Goal: Use online tool/utility: Utilize a website feature to perform a specific function

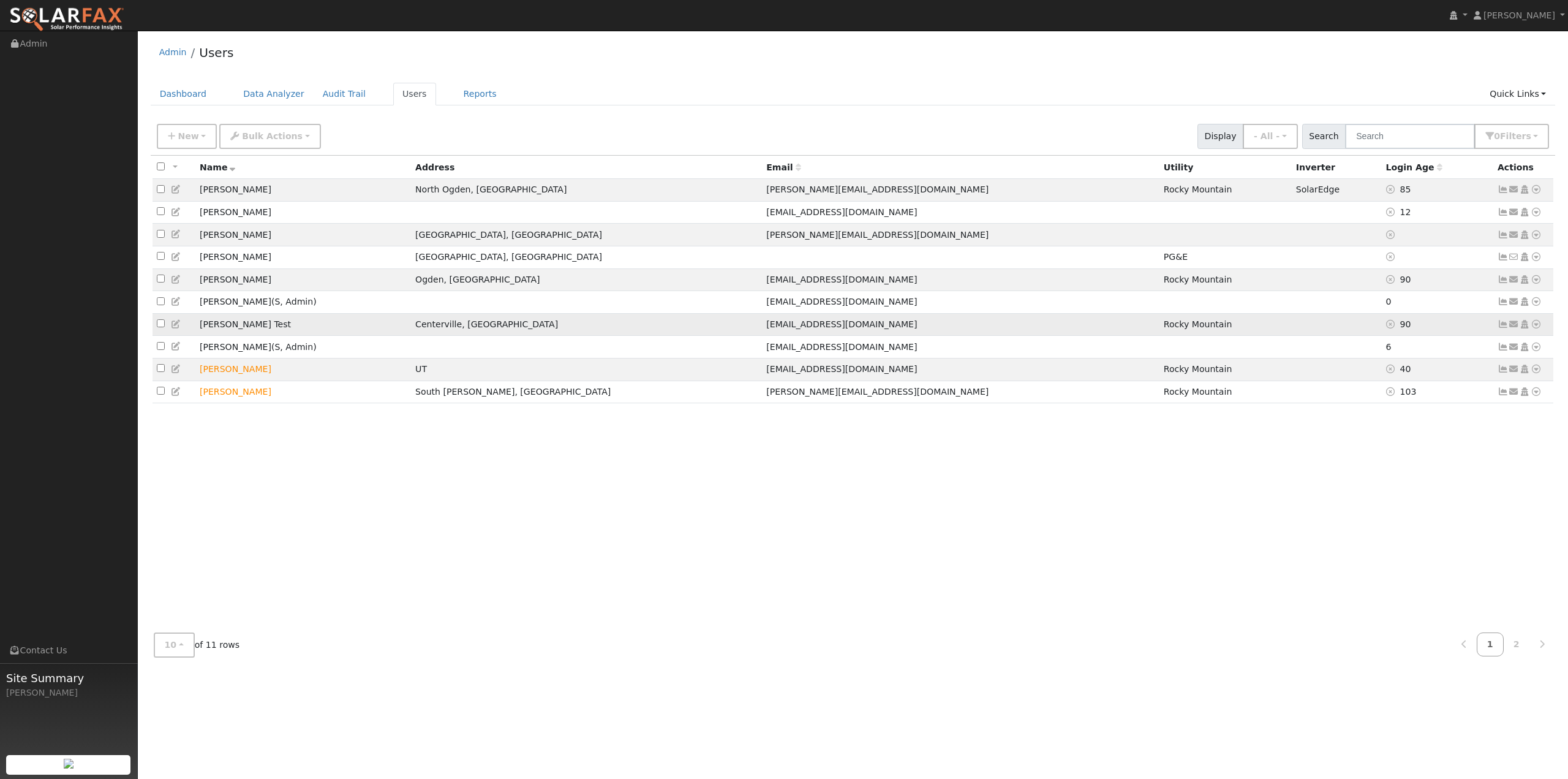
click at [1535, 329] on icon at bounding box center [1537, 324] width 11 height 8
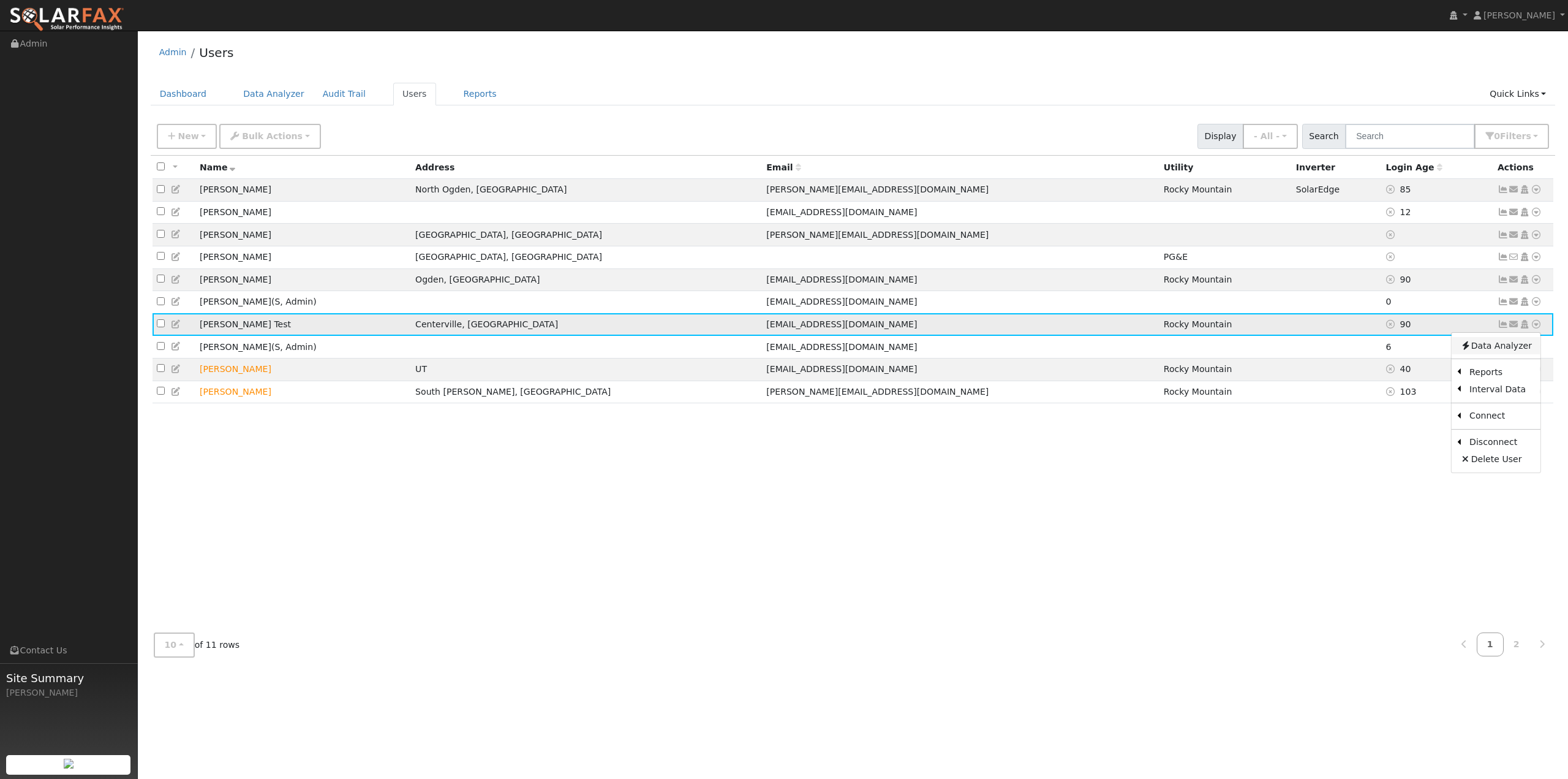
click at [1512, 354] on link "Data Analyzer" at bounding box center [1496, 345] width 89 height 17
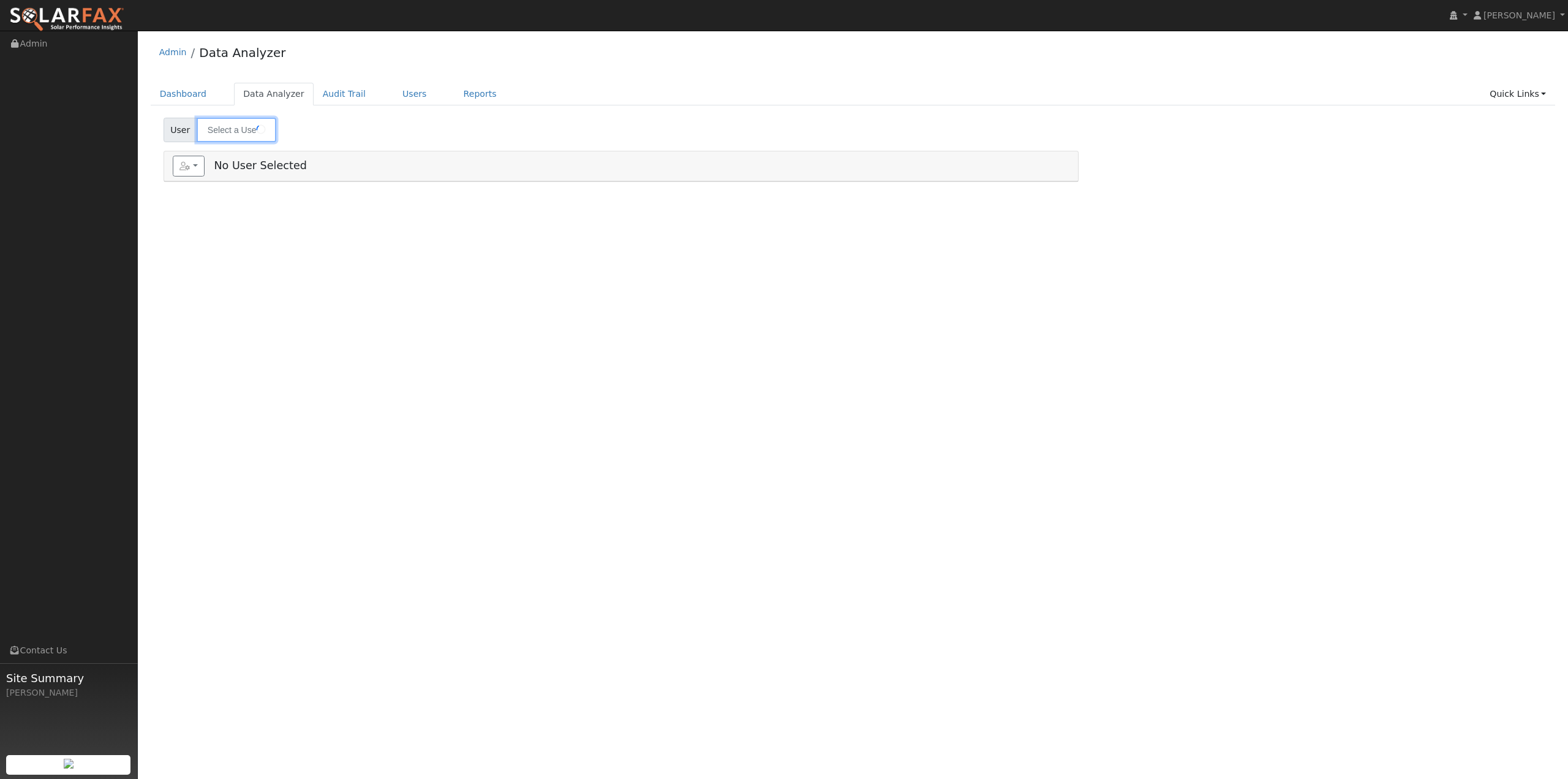
type input "[PERSON_NAME] Test"
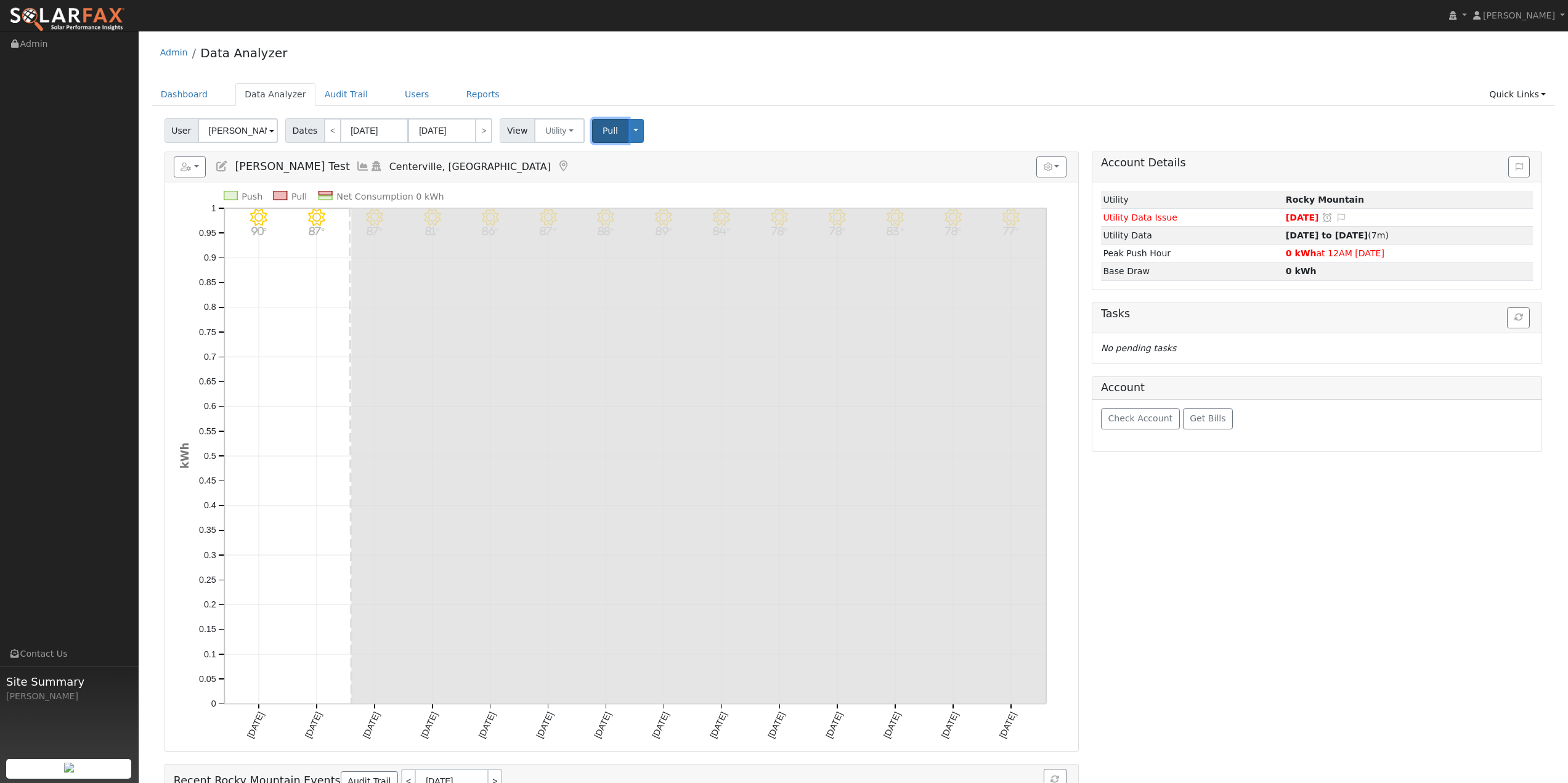
click at [603, 131] on span "Pull" at bounding box center [610, 131] width 15 height 10
click at [1224, 571] on div "Account Details Issue History Date By Flag Comment Type No Issue History Loadin…" at bounding box center [1317, 513] width 464 height 723
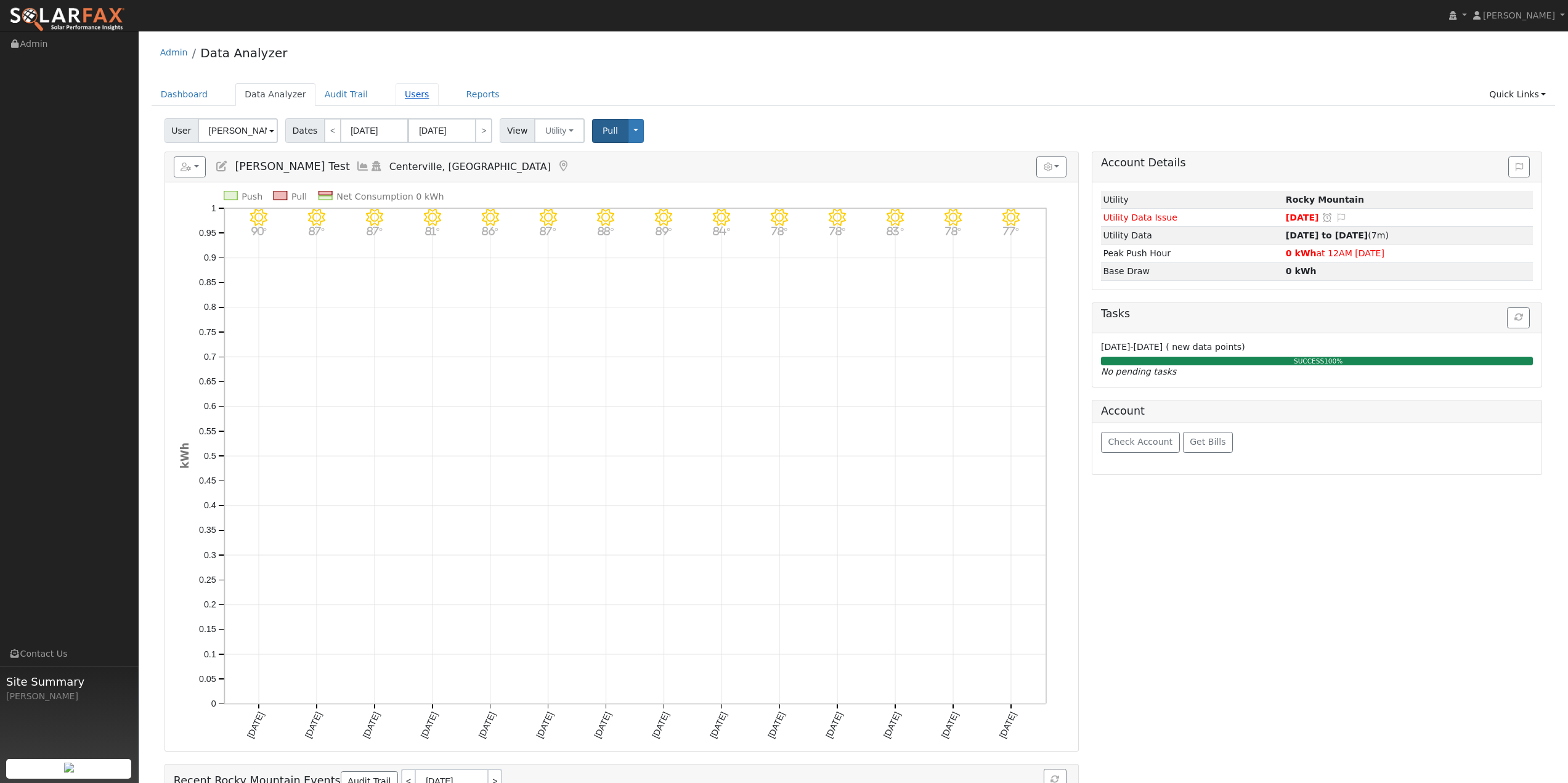
click at [403, 99] on link "Users" at bounding box center [417, 94] width 43 height 23
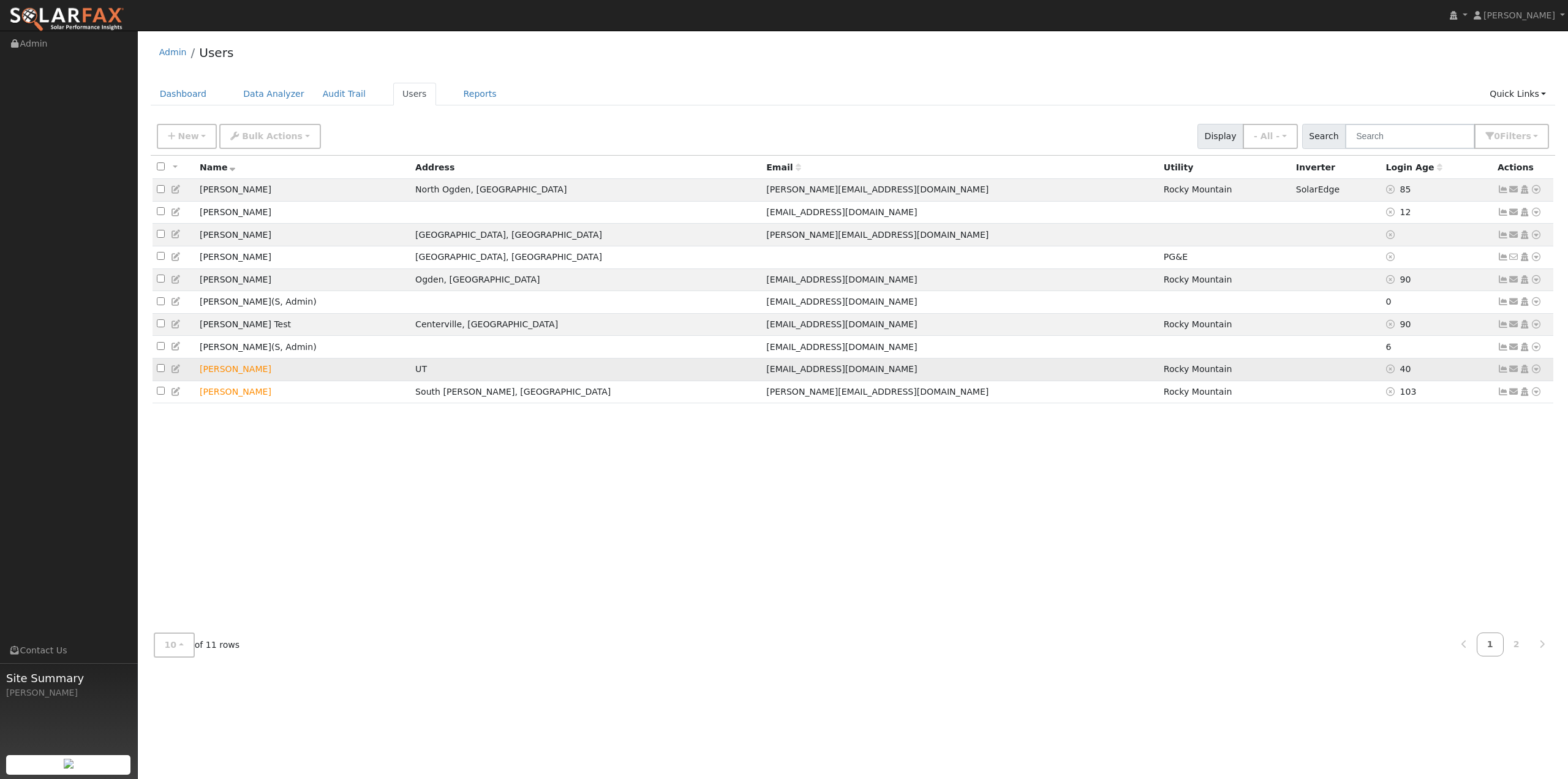
click at [1537, 373] on icon at bounding box center [1537, 369] width 11 height 8
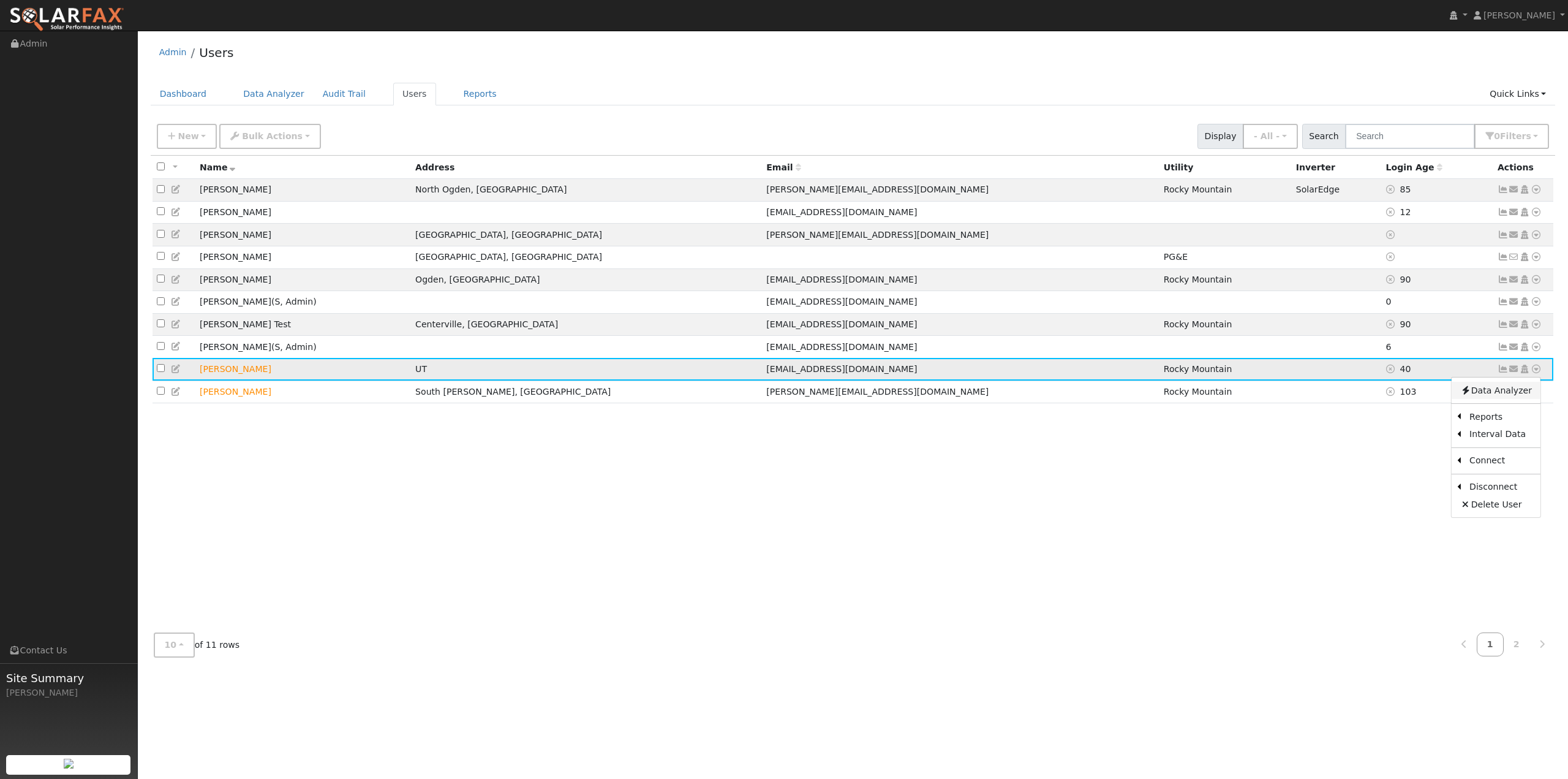
click at [1522, 399] on link "Data Analyzer" at bounding box center [1496, 390] width 89 height 17
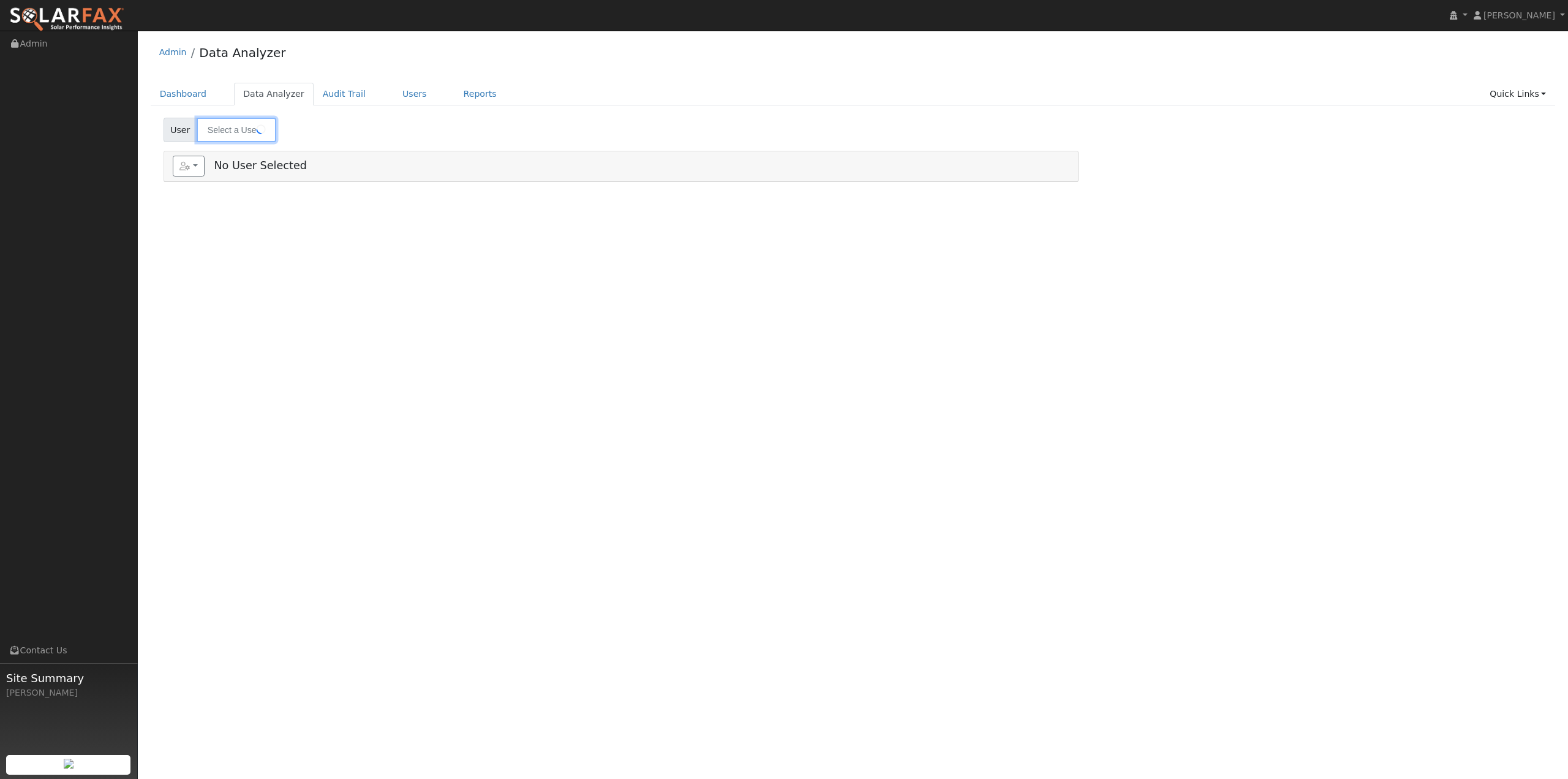
type input "[PERSON_NAME]"
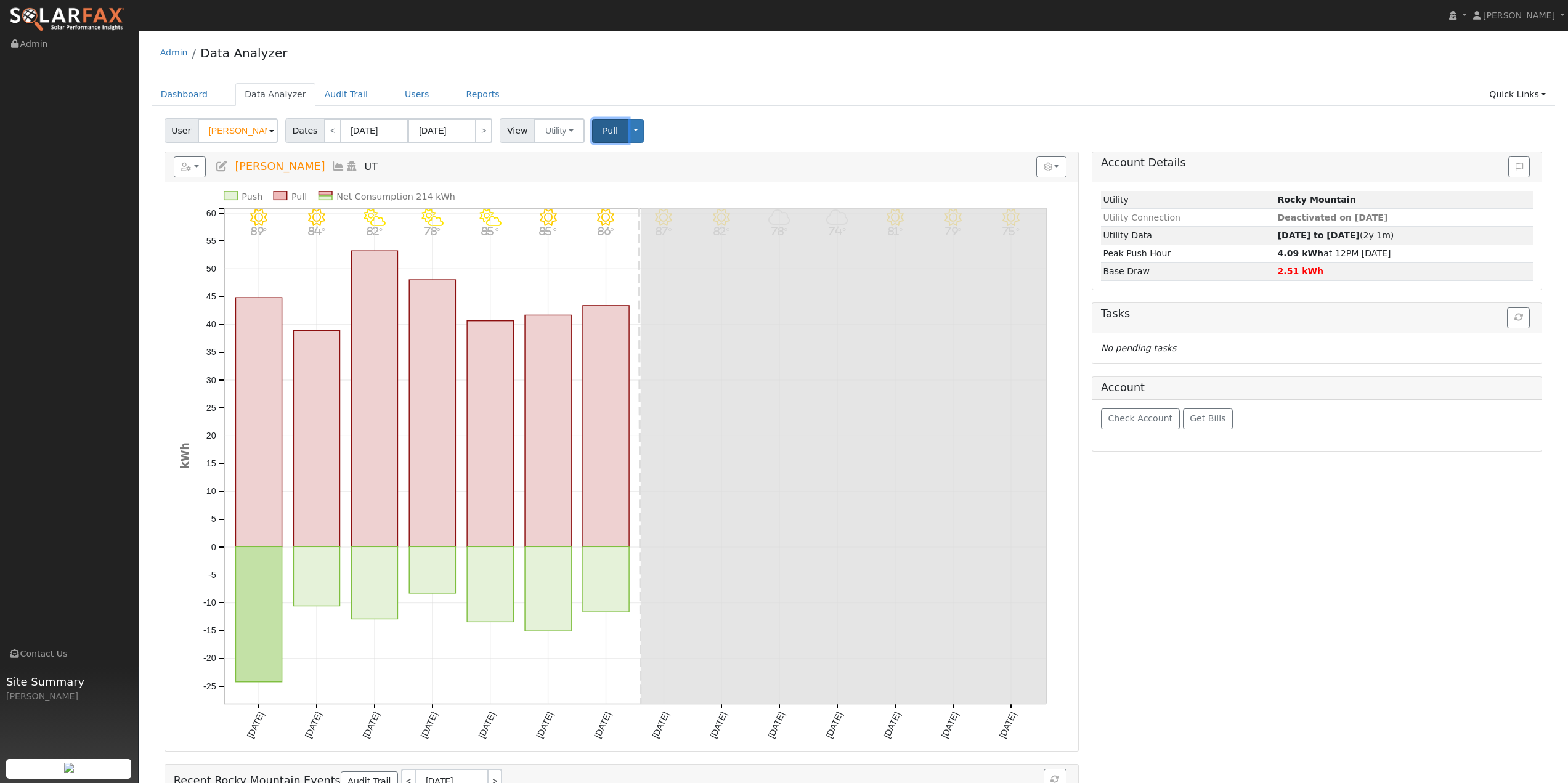
click at [605, 134] on span "Pull" at bounding box center [610, 131] width 15 height 10
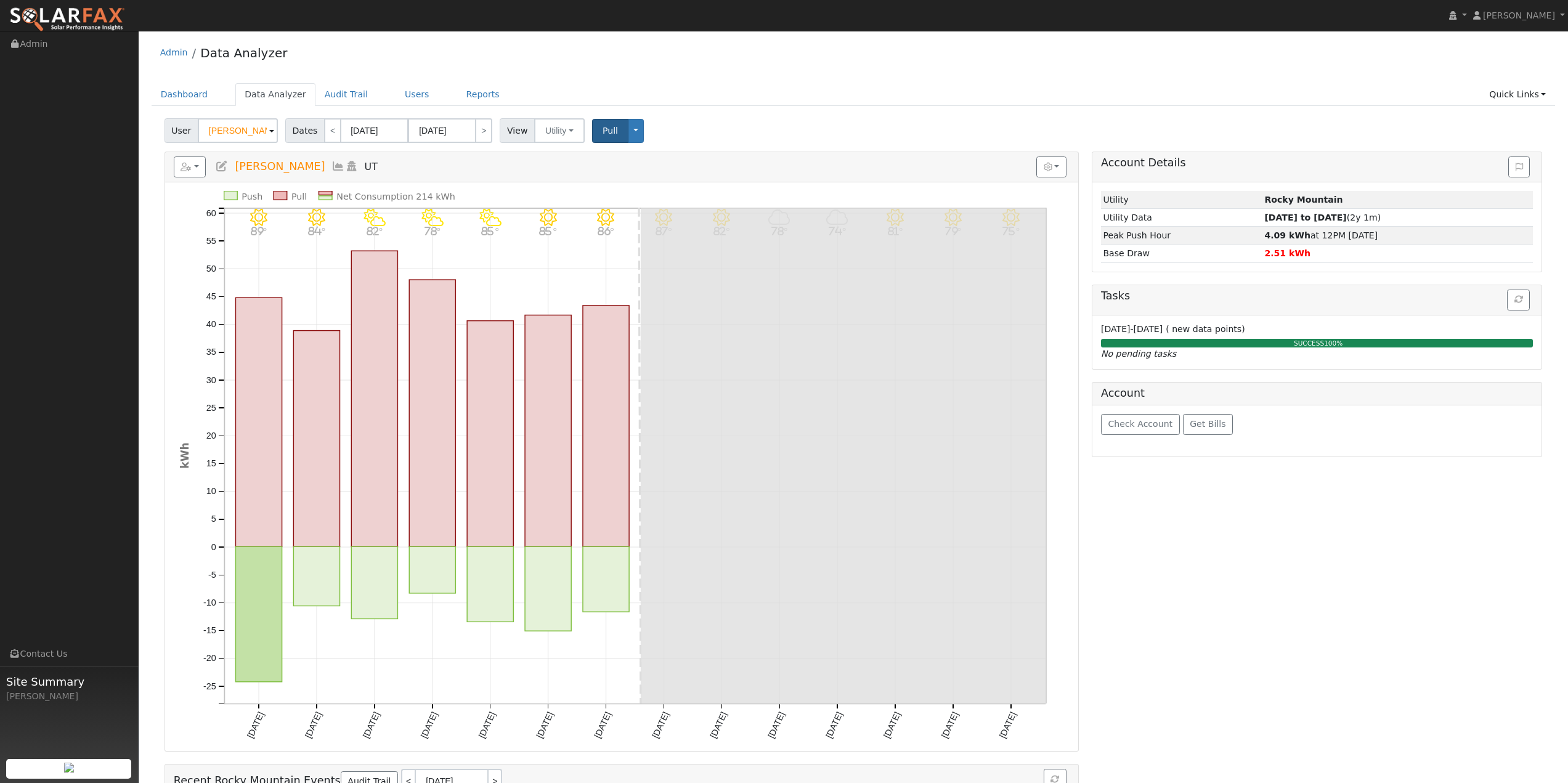
click at [332, 167] on icon at bounding box center [338, 167] width 13 height 11
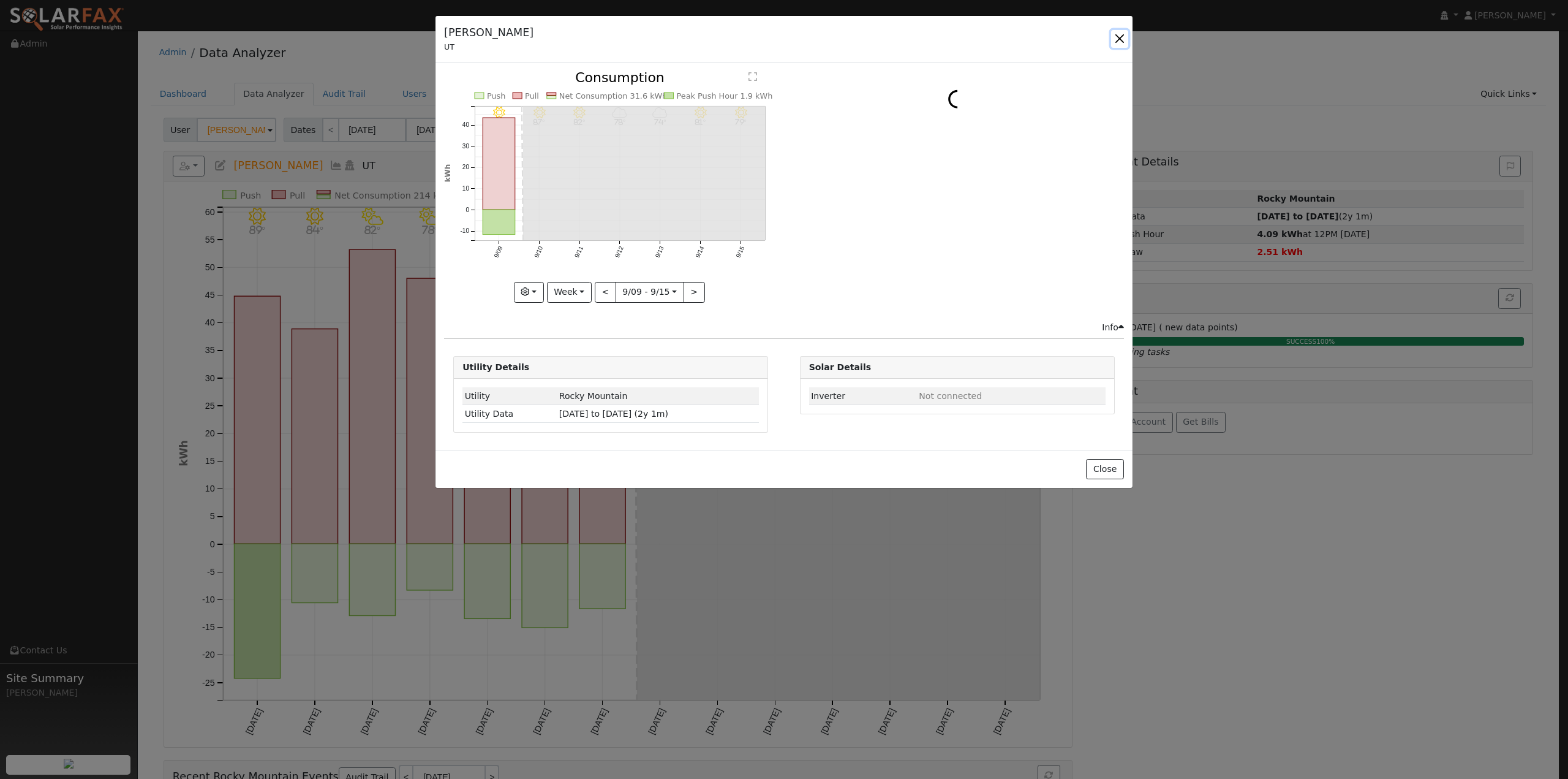
click at [1113, 40] on button "button" at bounding box center [1120, 38] width 17 height 17
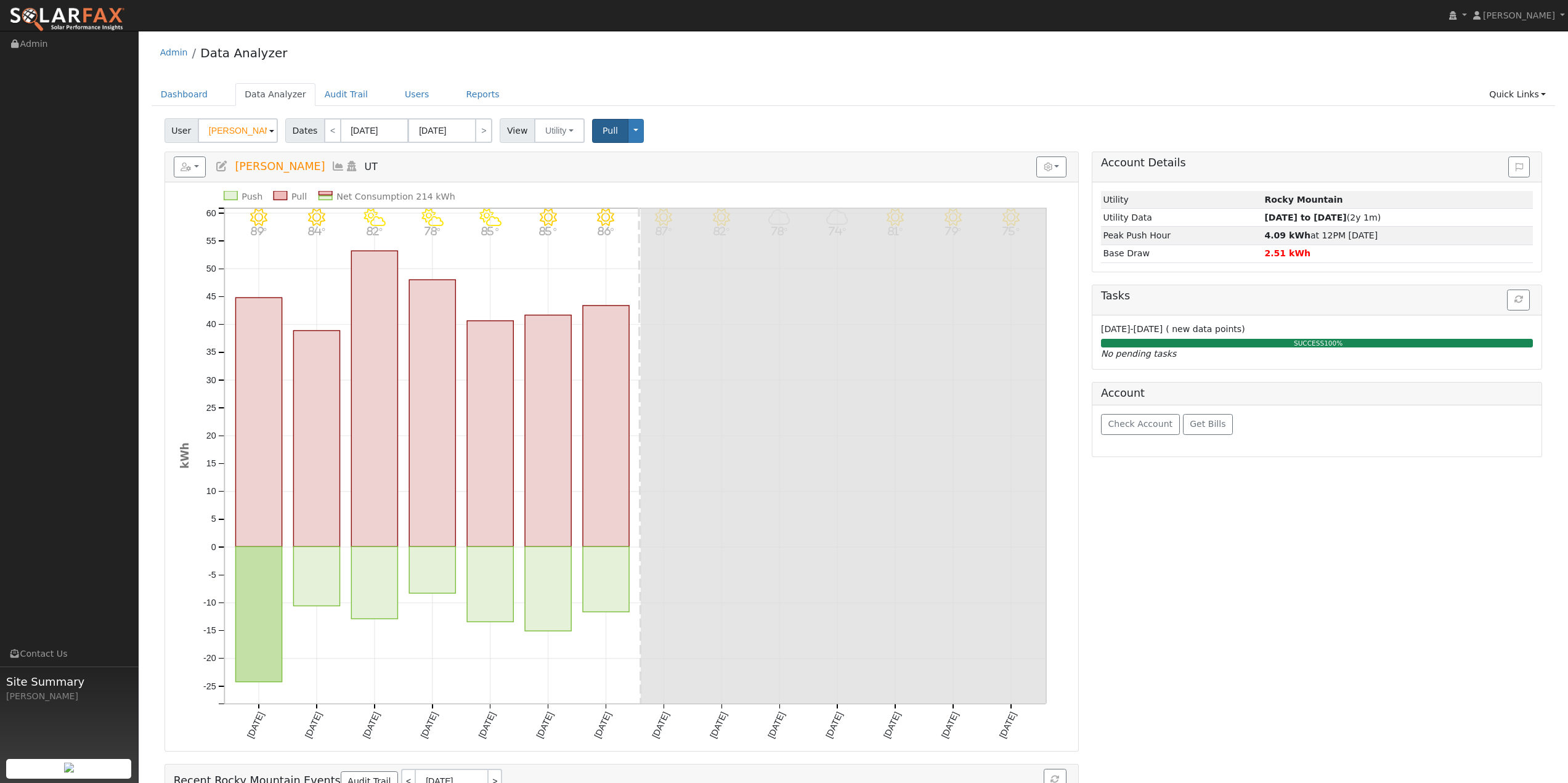
click at [302, 131] on span "Dates" at bounding box center [305, 130] width 39 height 24
click at [325, 133] on link "<" at bounding box center [332, 130] width 18 height 24
type input "08/20/2025"
type input "09/02/2025"
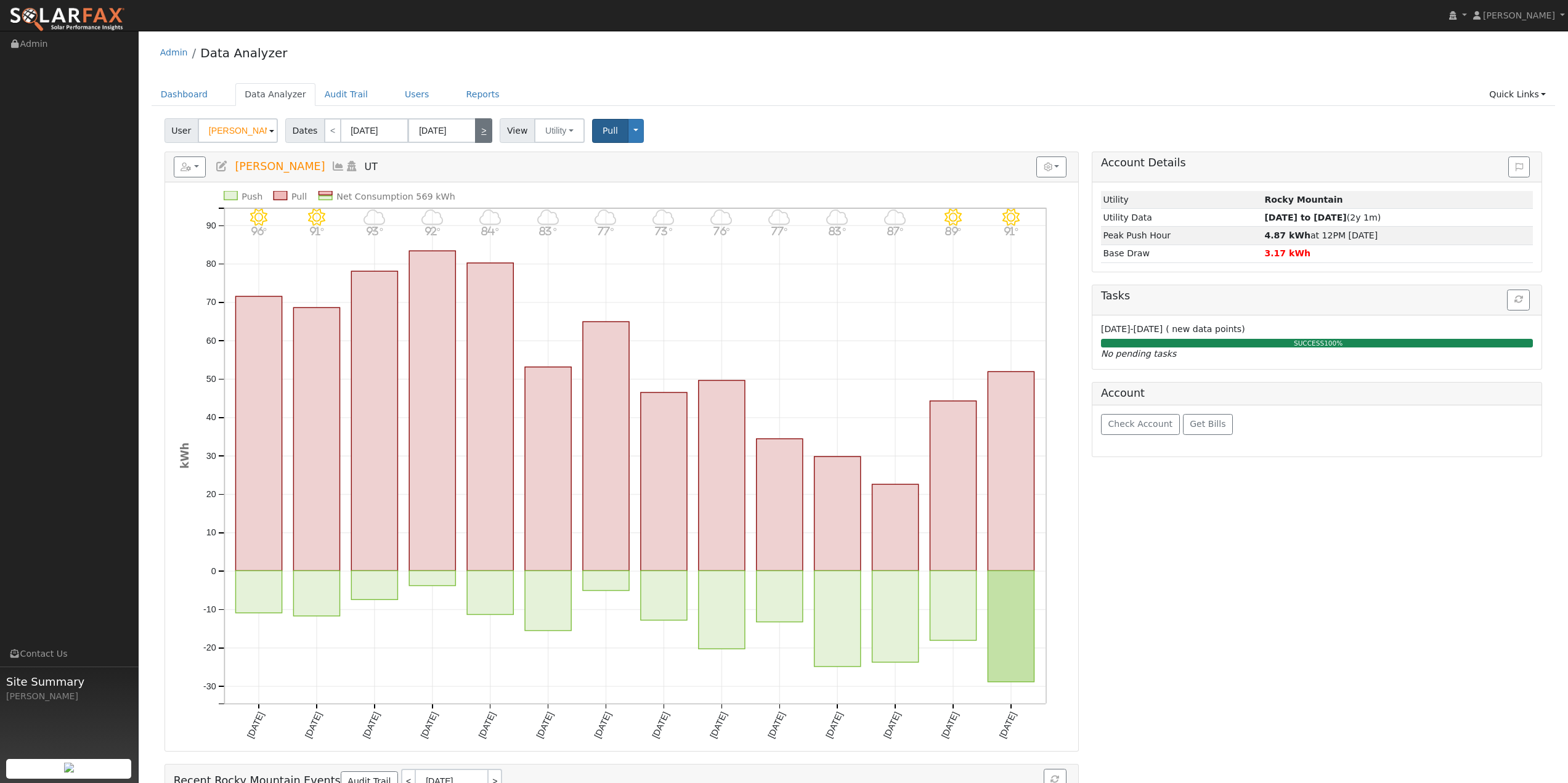
click at [477, 131] on link ">" at bounding box center [484, 130] width 18 height 24
type input "09/03/2025"
type input "09/16/2025"
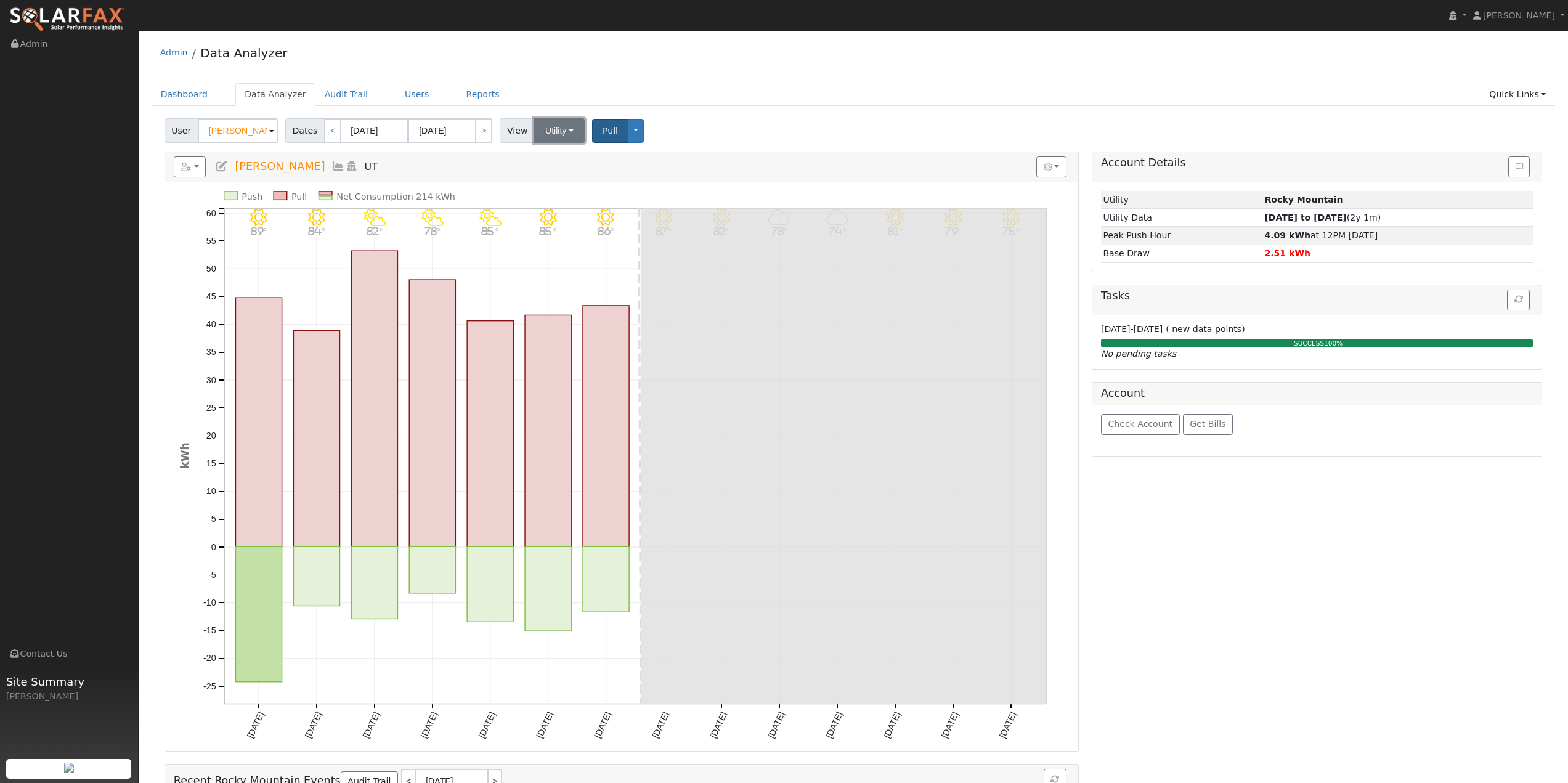
click at [556, 134] on button "Utility" at bounding box center [559, 130] width 50 height 24
click at [760, 127] on div "User Winston Petersen Account Default Account Default Account UT 84005 Primary …" at bounding box center [853, 128] width 1382 height 29
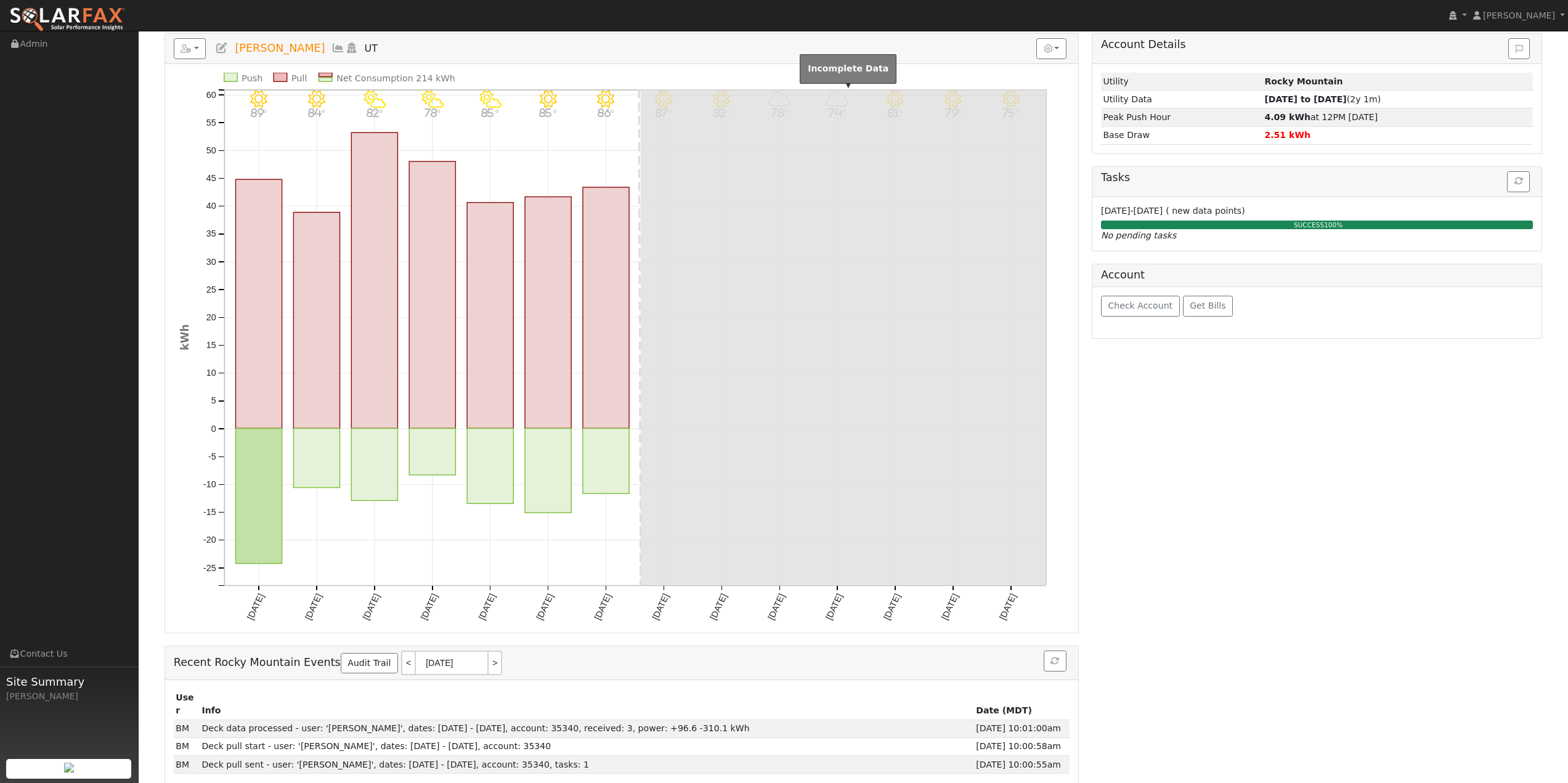
scroll to position [120, 0]
click at [1190, 306] on span "Get Bills" at bounding box center [1208, 304] width 36 height 10
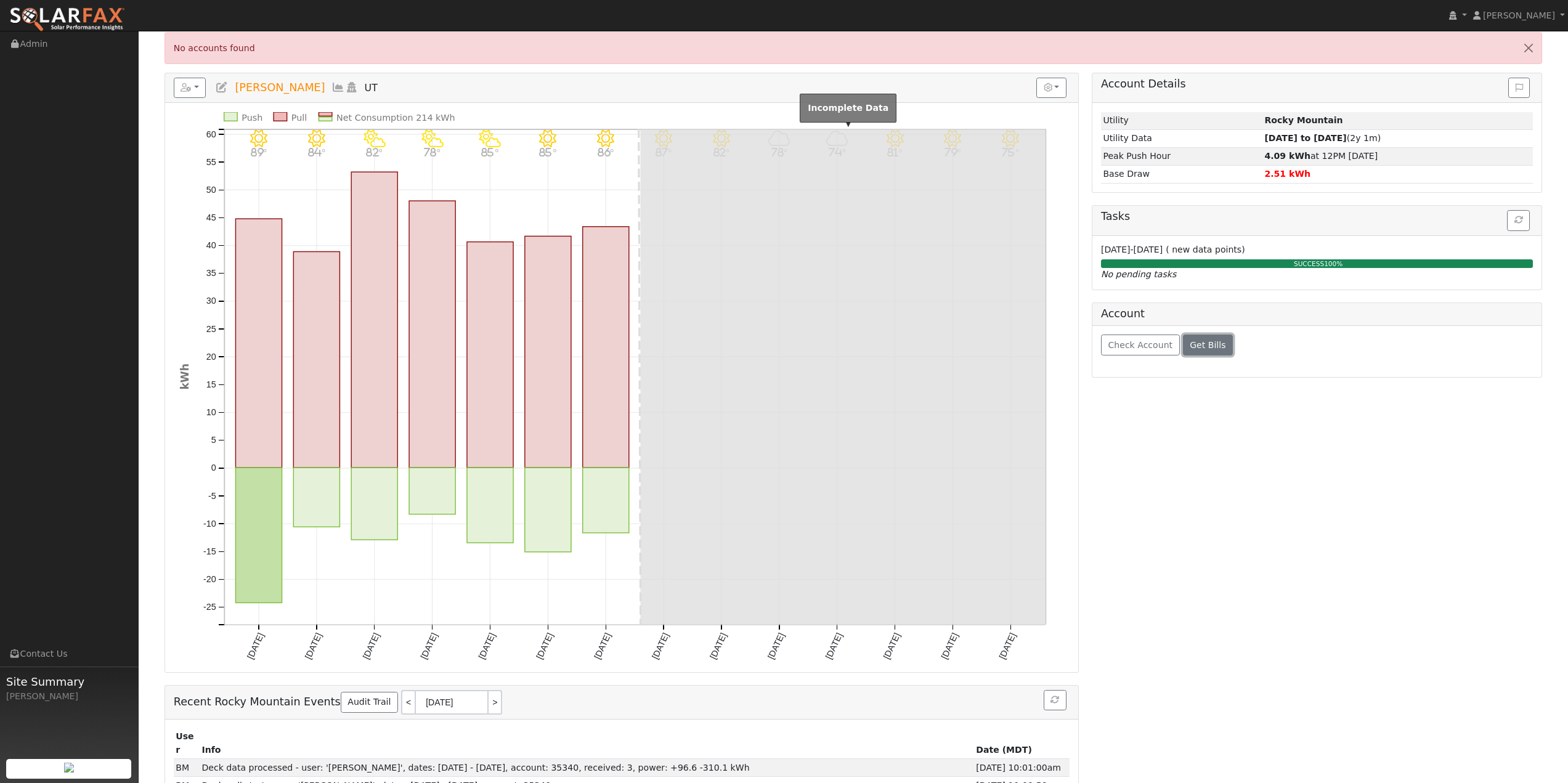
scroll to position [0, 0]
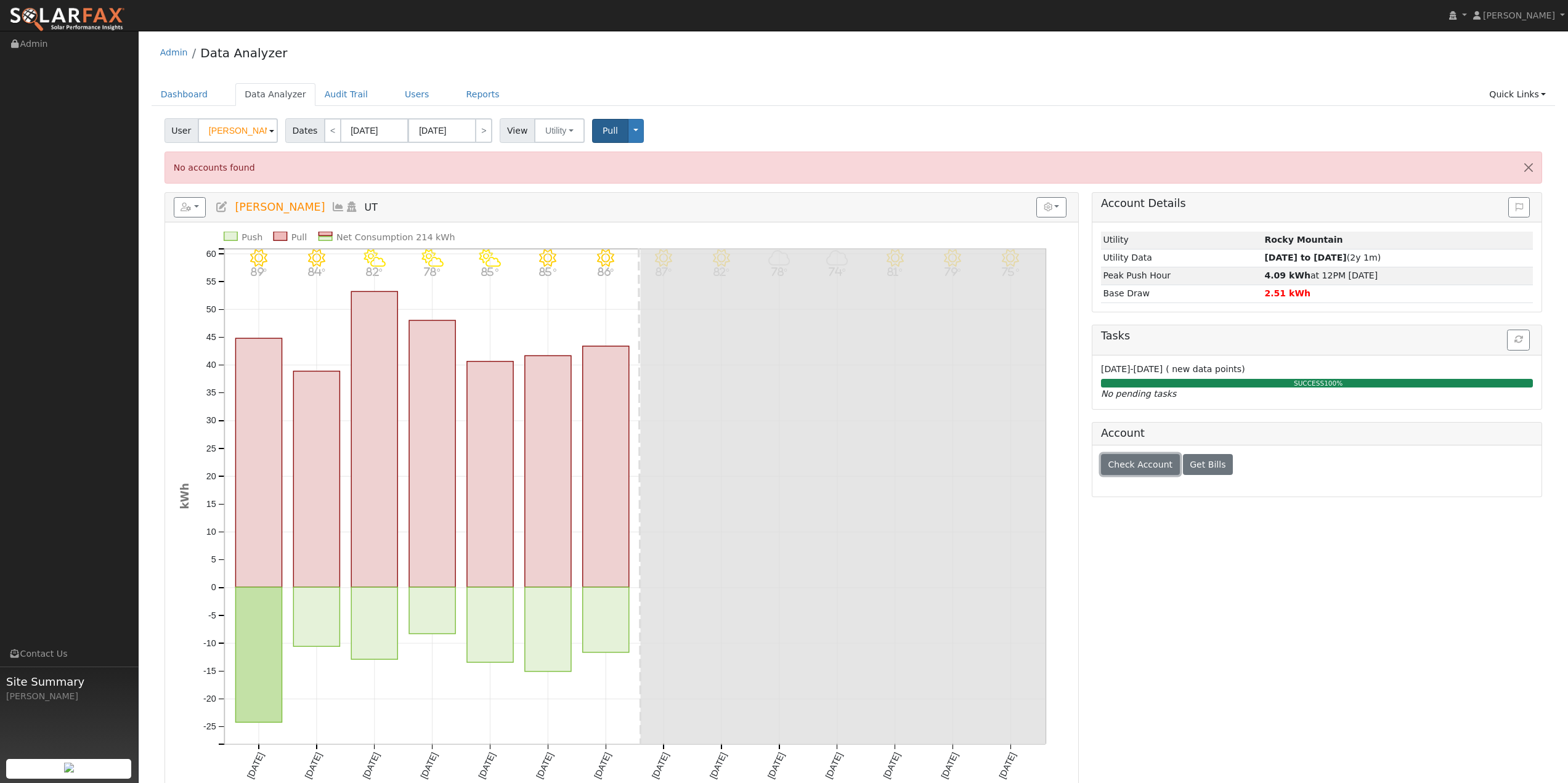
click at [1120, 463] on span "Check Account" at bounding box center [1140, 465] width 64 height 10
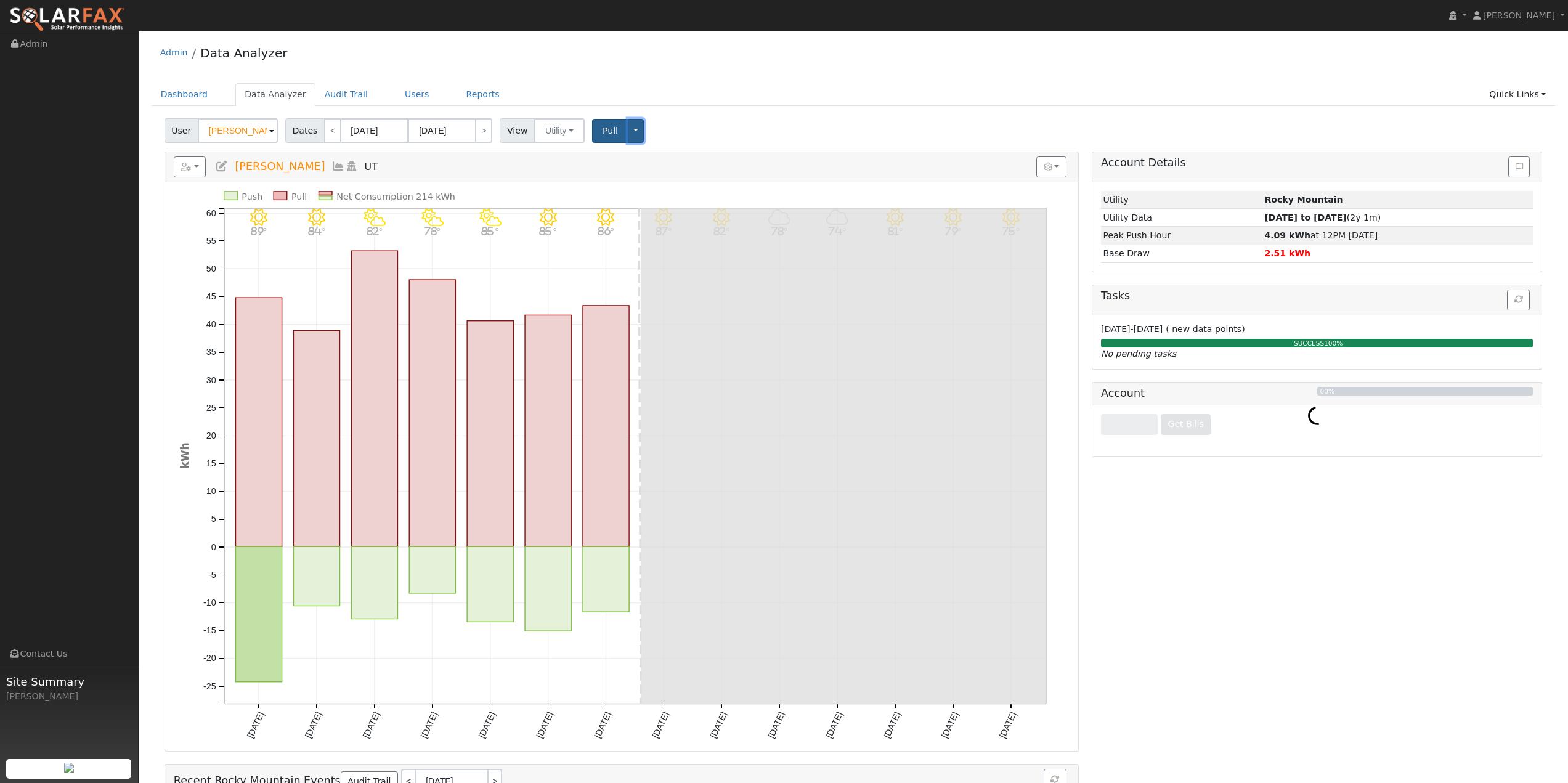
click at [628, 134] on button "Toggle Dropdown" at bounding box center [636, 131] width 16 height 24
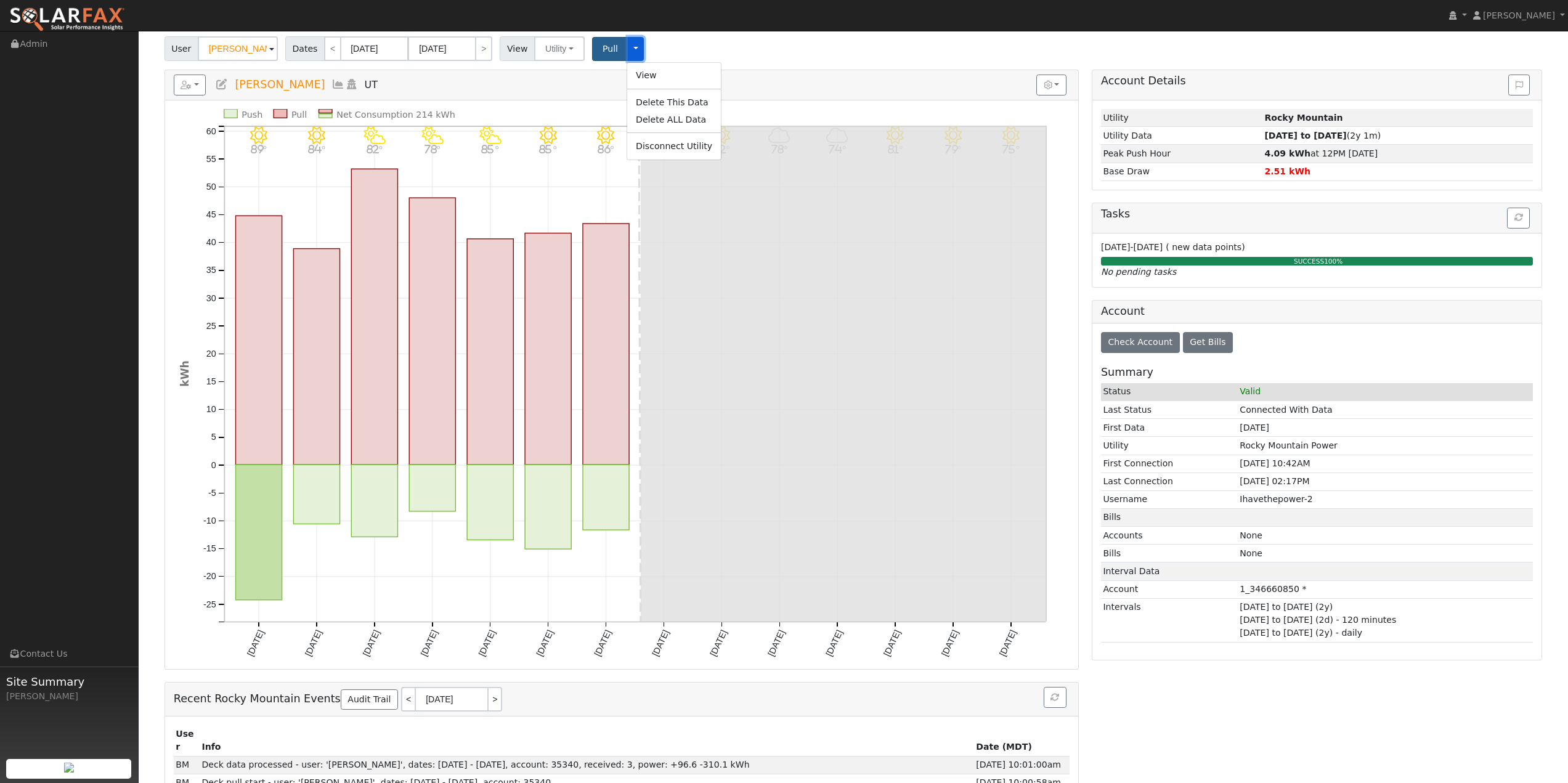
scroll to position [120, 0]
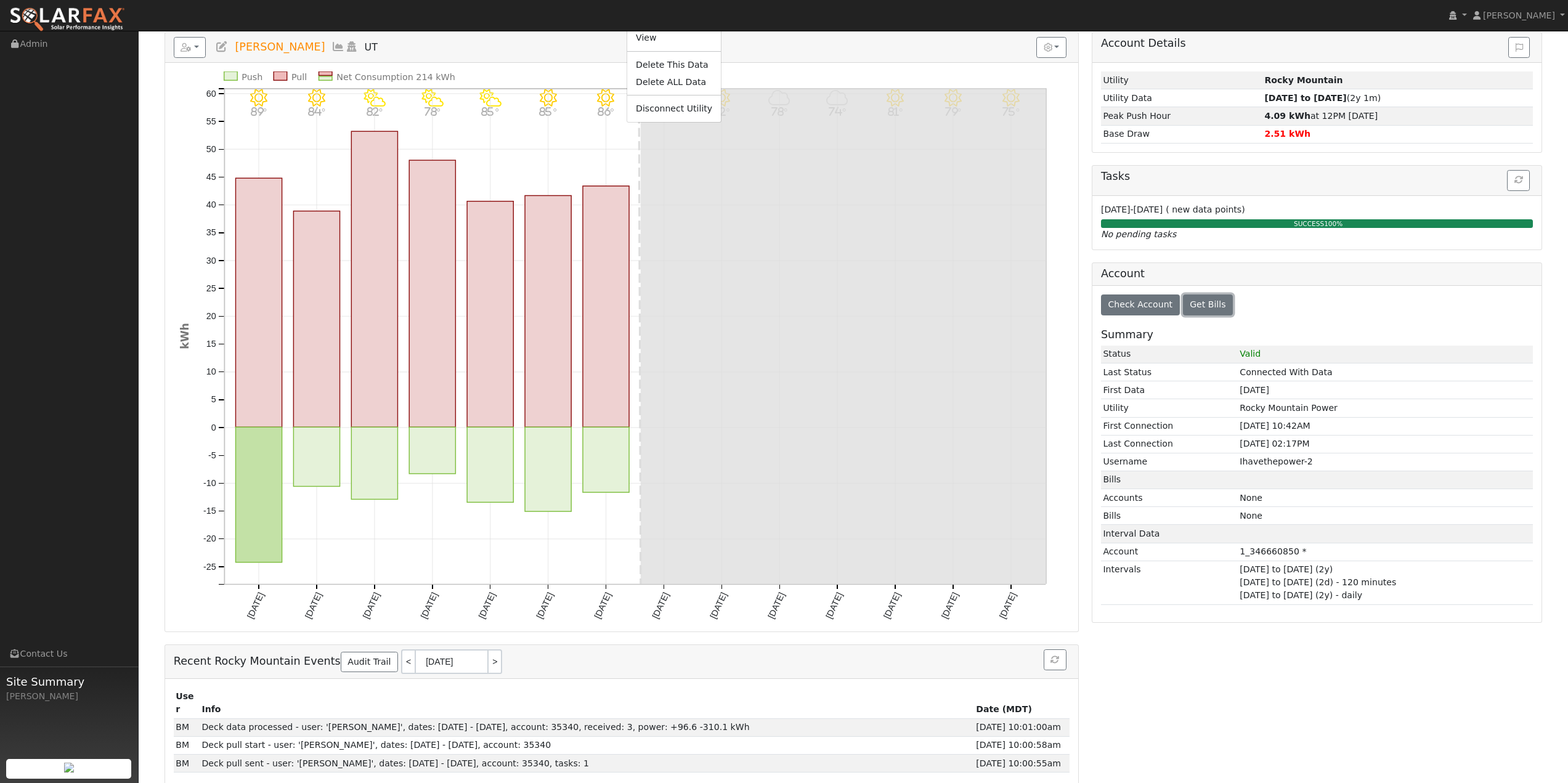
click at [1190, 305] on span "Get Bills" at bounding box center [1208, 304] width 36 height 10
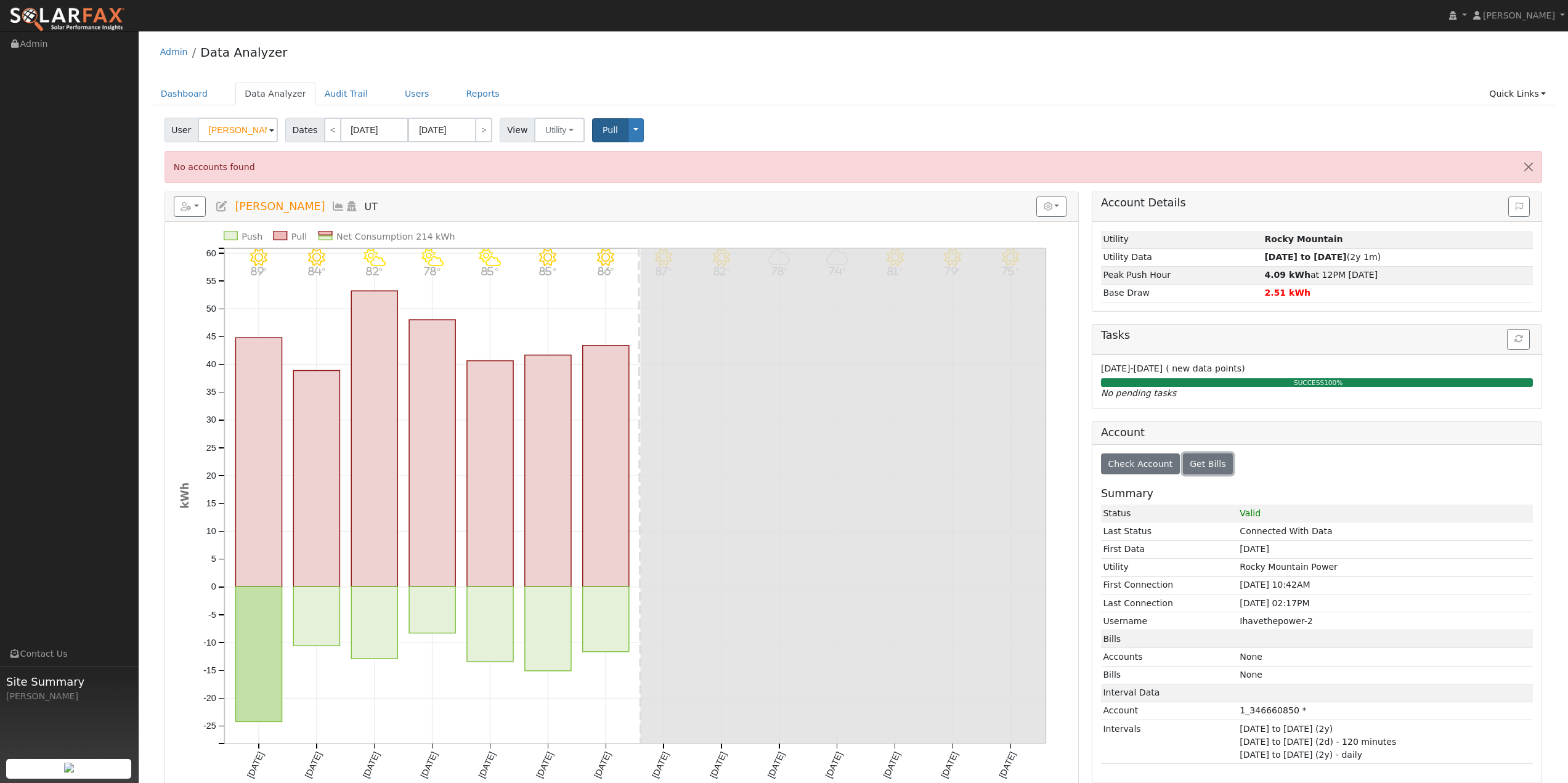
scroll to position [0, 0]
click at [1057, 211] on button "button" at bounding box center [1051, 208] width 30 height 21
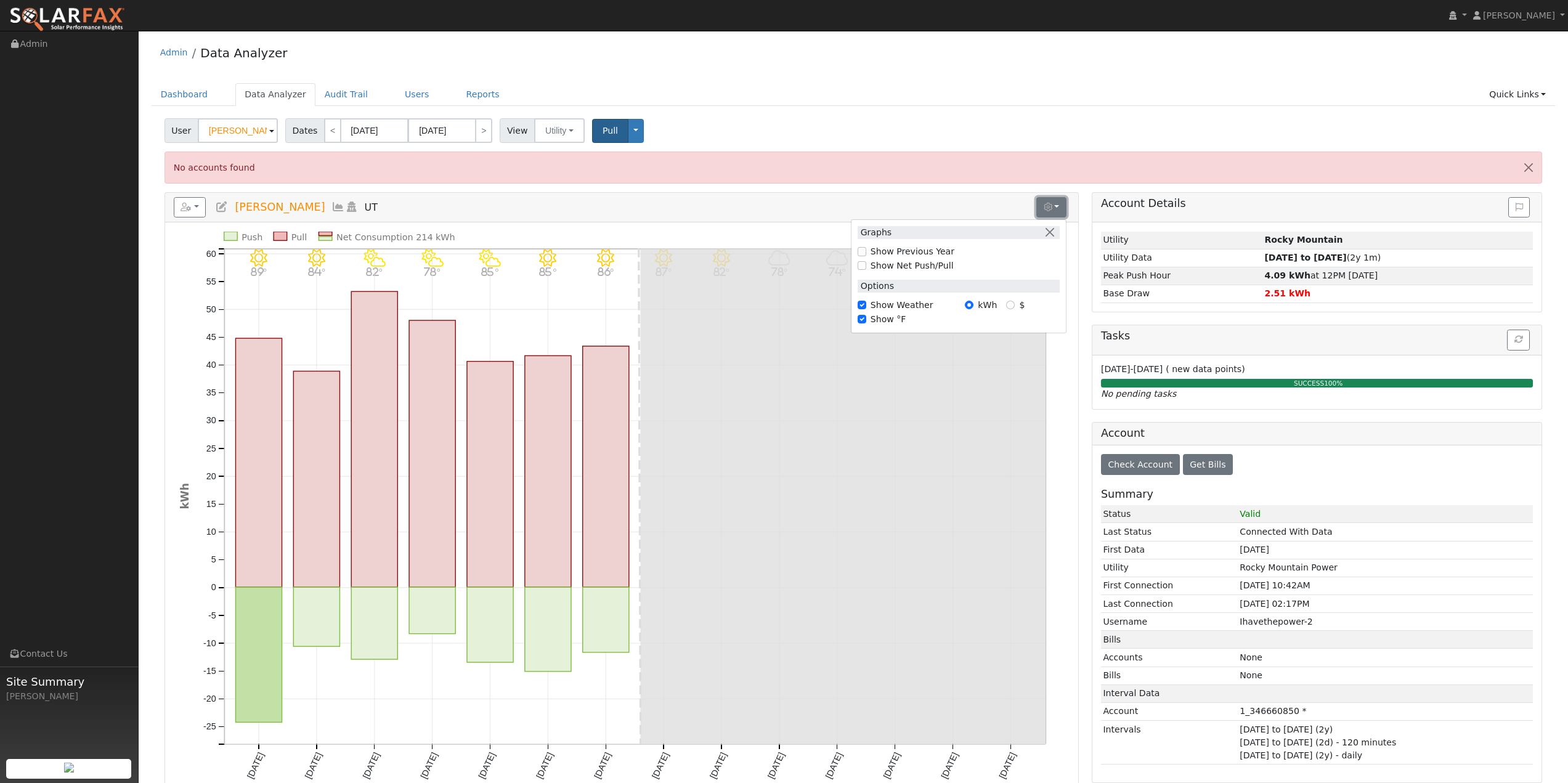
click at [1058, 209] on button "button" at bounding box center [1051, 208] width 30 height 21
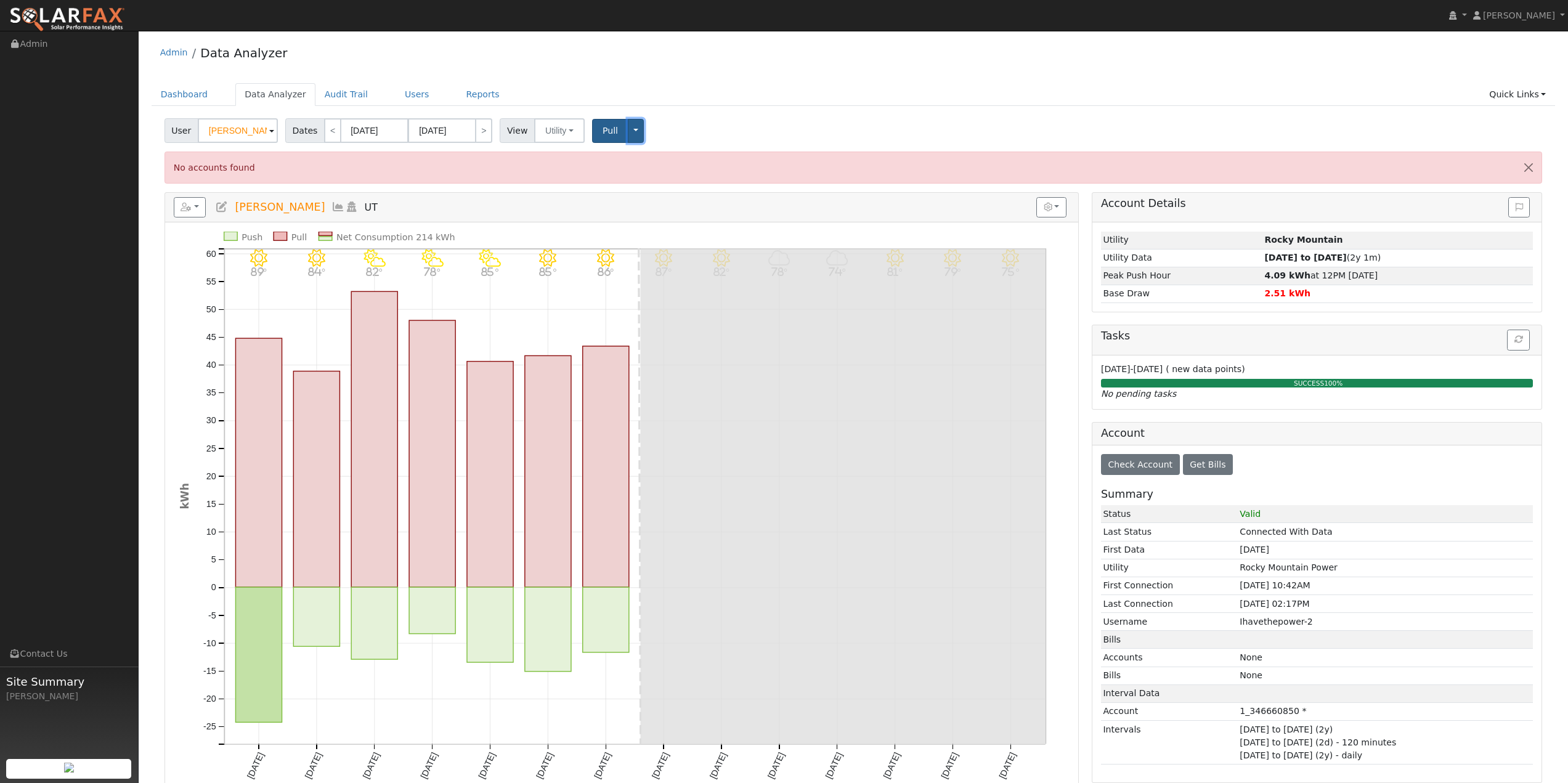
click at [628, 131] on button "Toggle Dropdown" at bounding box center [636, 131] width 16 height 24
click at [654, 158] on link "View" at bounding box center [674, 157] width 94 height 17
click at [628, 134] on button "Toggle Dropdown" at bounding box center [636, 131] width 16 height 24
click at [779, 106] on div "Dashboard Data Analyzer Audit Trail Users Reports Quick Links Quick Add Quick C…" at bounding box center [854, 101] width 1404 height 35
